Goal: Task Accomplishment & Management: Complete application form

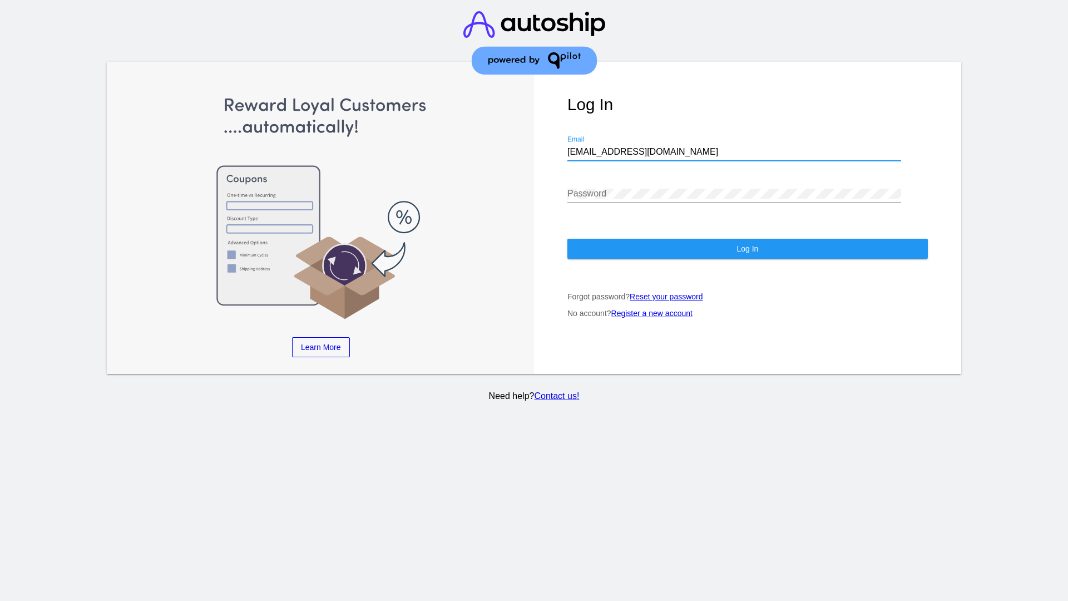
type input "[EMAIL_ADDRESS][DOMAIN_NAME]"
click at [747, 249] on span "Log In" at bounding box center [747, 248] width 22 height 9
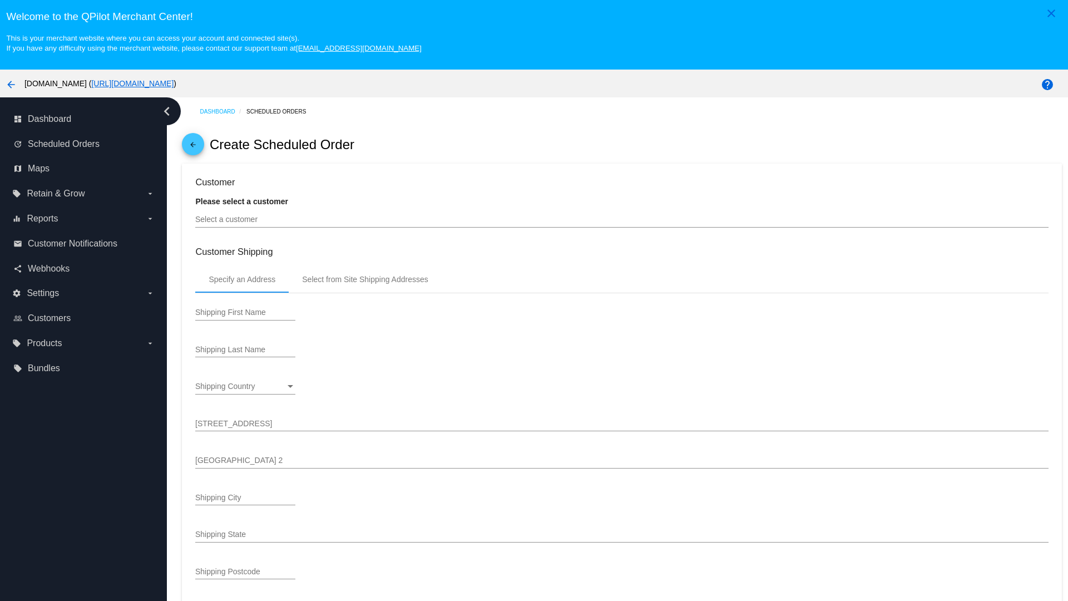
click at [622, 219] on input "Select a customer" at bounding box center [621, 219] width 853 height 9
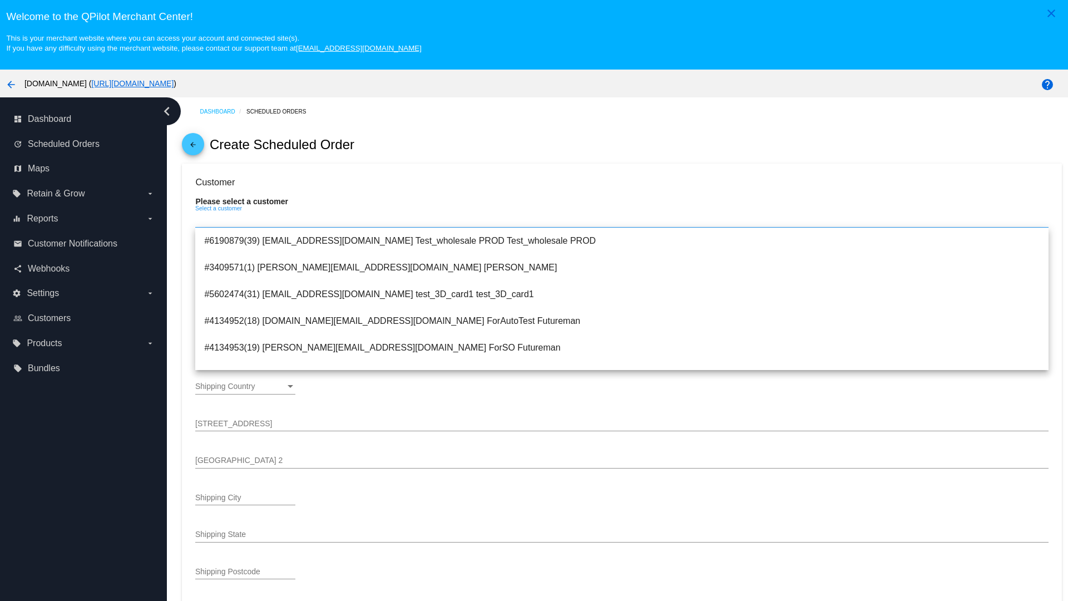
type input "ForSO"
type input "Futureman"
type input "[STREET_ADDRESS]"
type input "[GEOGRAPHIC_DATA][PERSON_NAME]"
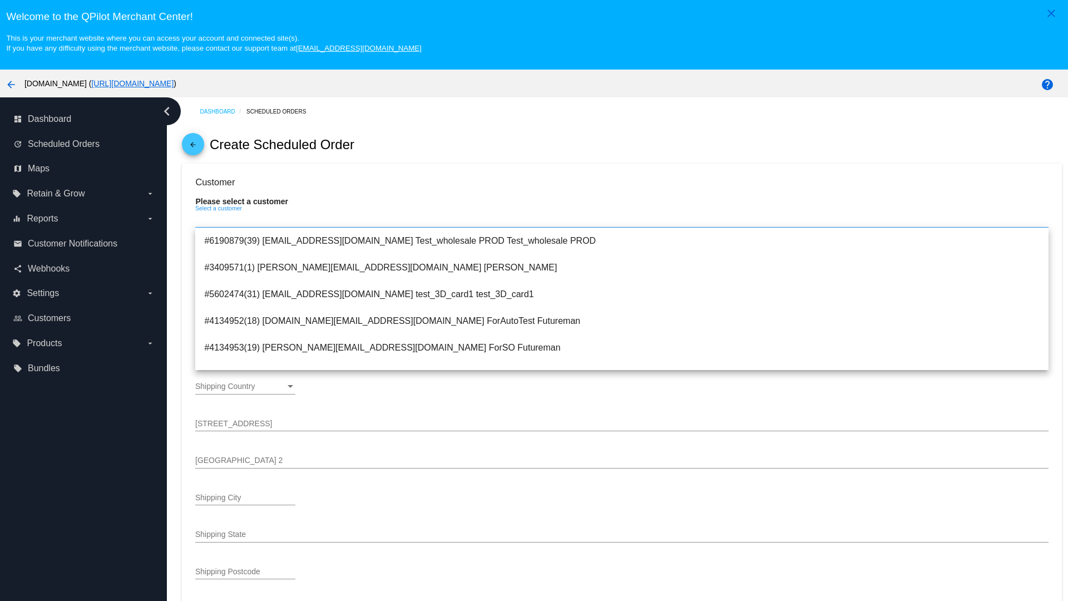
type input "95131"
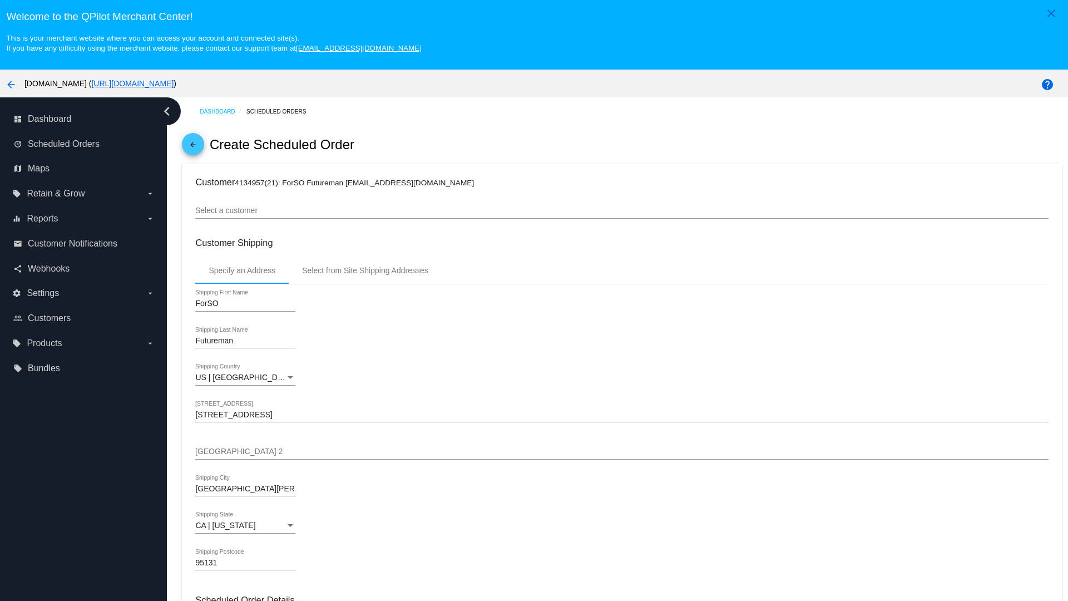
scroll to position [394, 0]
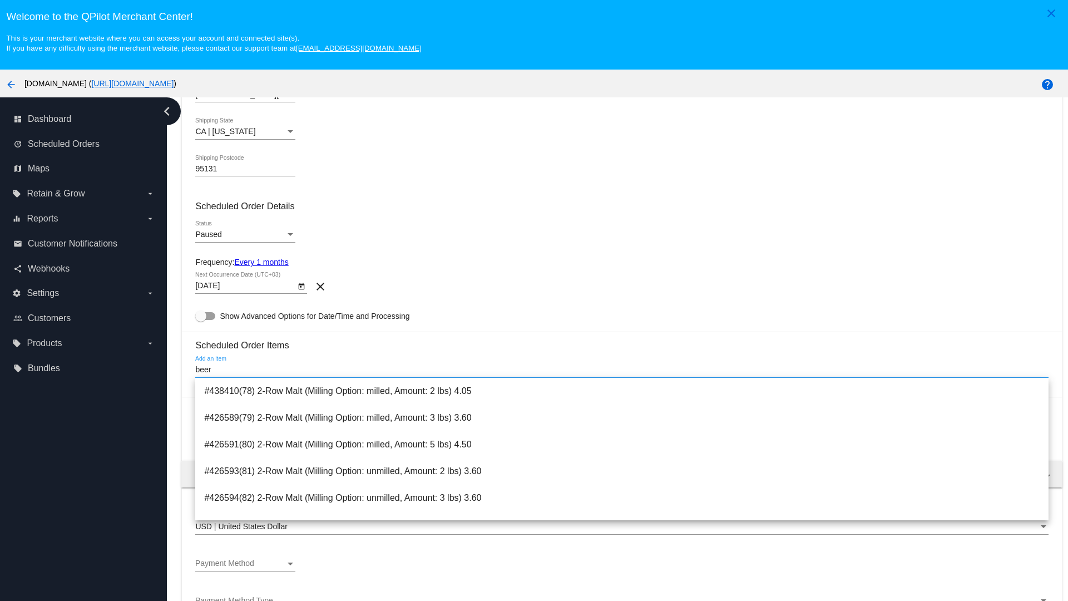
type input "beer"
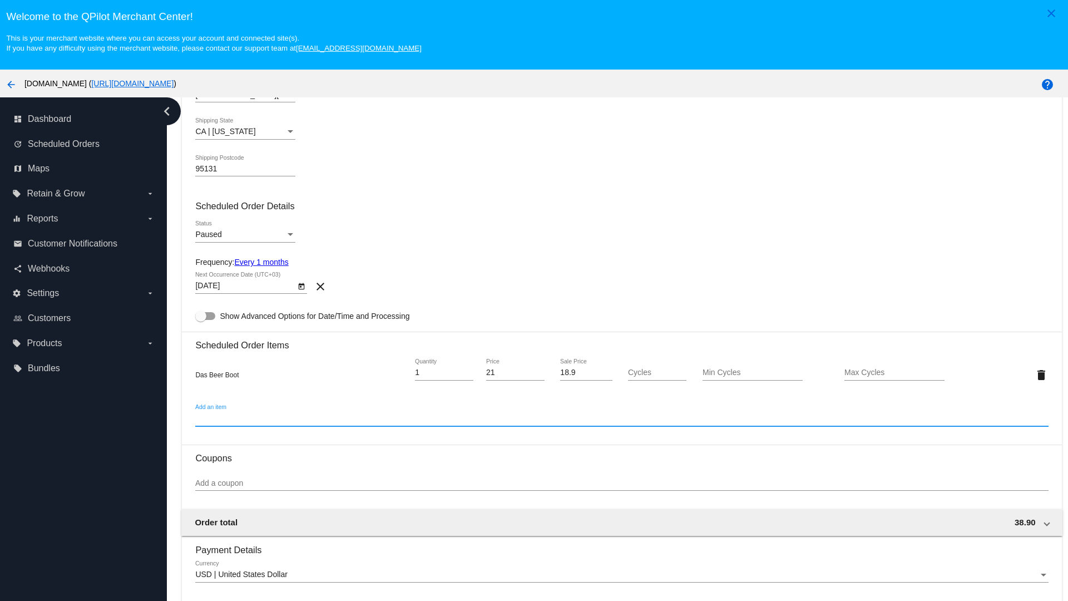
scroll to position [70, 0]
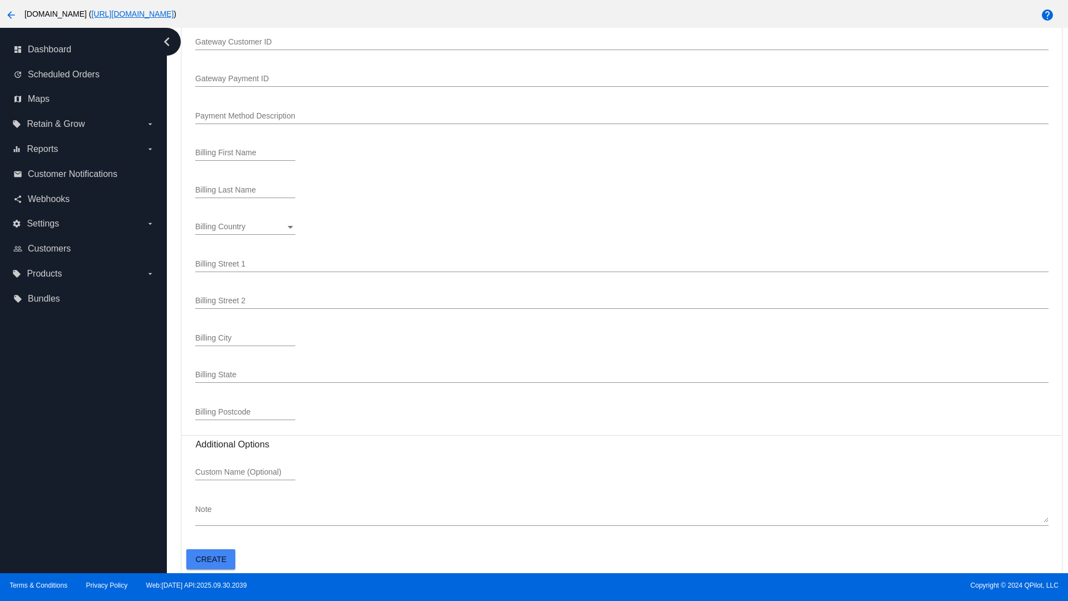
click at [211, 558] on span "Create" at bounding box center [211, 559] width 31 height 9
